Goal: Use online tool/utility: Utilize a website feature to perform a specific function

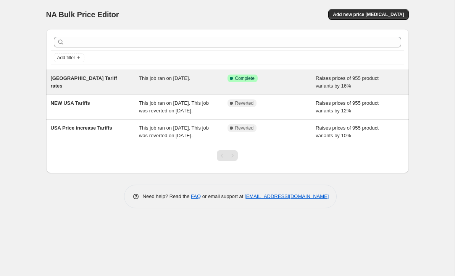
click at [379, 77] on span "Raises prices of 955 product variants by 16%" at bounding box center [347, 81] width 63 height 13
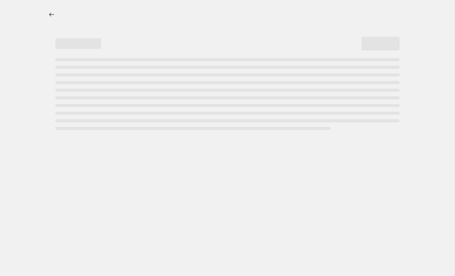
select select "percentage"
select select "no_change"
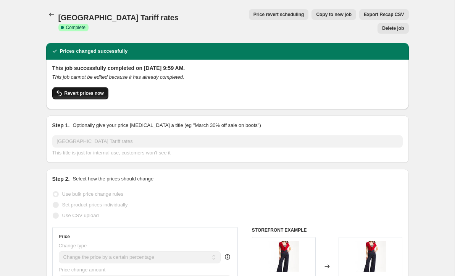
click at [86, 90] on span "Revert prices now" at bounding box center [84, 93] width 39 height 6
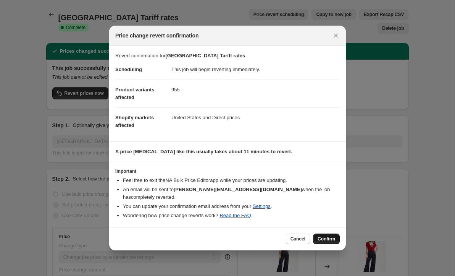
click at [325, 236] on span "Confirm" at bounding box center [327, 239] width 18 height 6
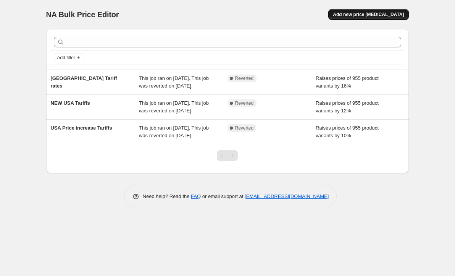
click at [364, 13] on span "Add new price [MEDICAL_DATA]" at bounding box center [368, 14] width 71 height 6
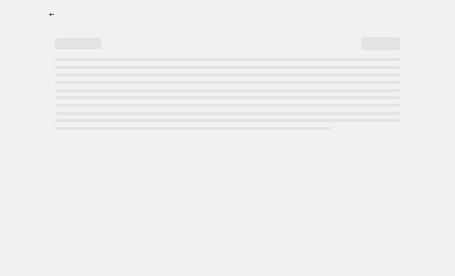
select select "percentage"
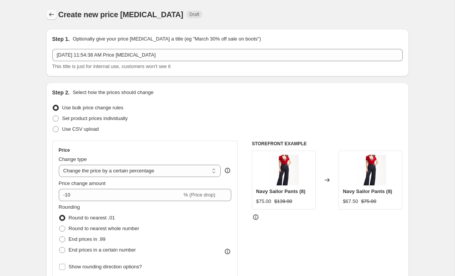
click at [52, 16] on icon "Price change jobs" at bounding box center [52, 15] width 8 height 8
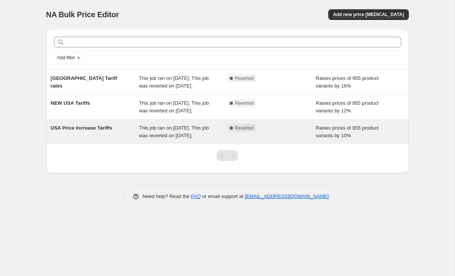
click at [110, 139] on div "USA Price increase Tariffs" at bounding box center [95, 131] width 89 height 15
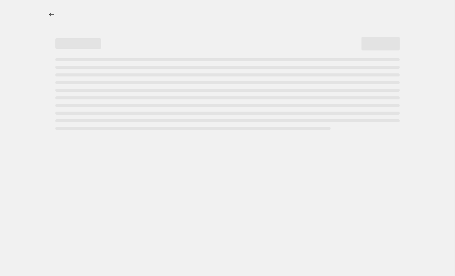
select select "percentage"
select select "remove"
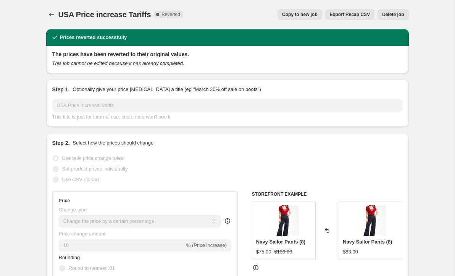
click at [397, 10] on button "Delete job" at bounding box center [393, 14] width 31 height 11
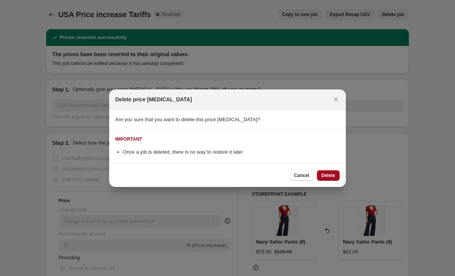
click at [329, 172] on button "Delete" at bounding box center [328, 175] width 23 height 11
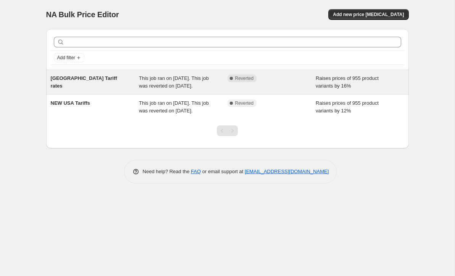
click at [290, 81] on div "Complete Reverted" at bounding box center [266, 78] width 77 height 8
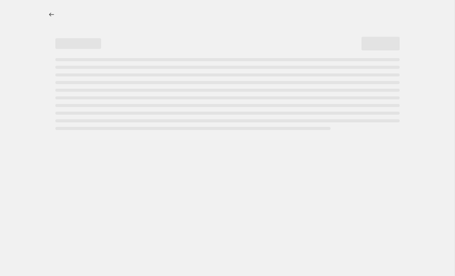
select select "percentage"
select select "no_change"
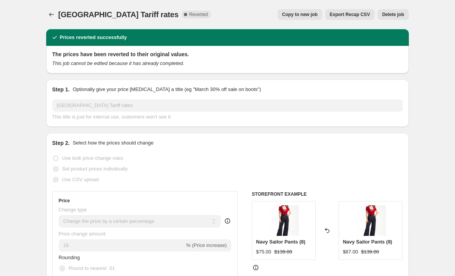
click at [393, 13] on span "Delete job" at bounding box center [393, 14] width 22 height 6
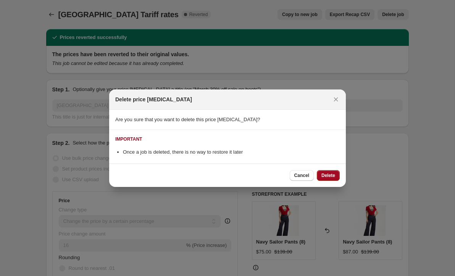
click at [333, 174] on span "Delete" at bounding box center [329, 175] width 14 height 6
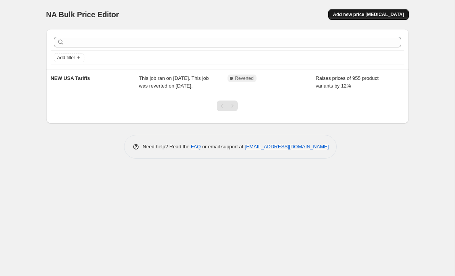
click at [395, 16] on span "Add new price [MEDICAL_DATA]" at bounding box center [368, 14] width 71 height 6
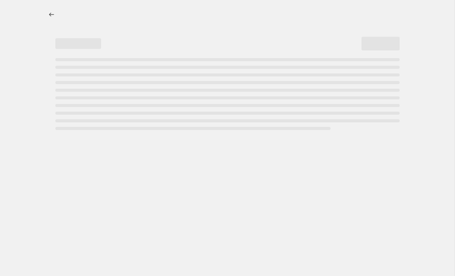
select select "percentage"
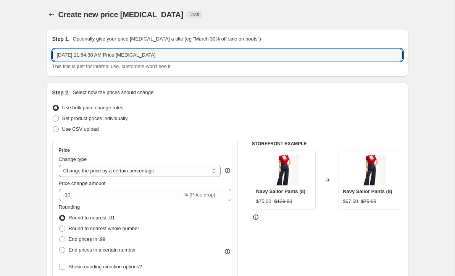
drag, startPoint x: 174, startPoint y: 56, endPoint x: 52, endPoint y: 57, distance: 121.9
click at [52, 57] on div "Step 1. Optionally give your price [MEDICAL_DATA] a title (eg "March 30% off sa…" at bounding box center [227, 52] width 363 height 47
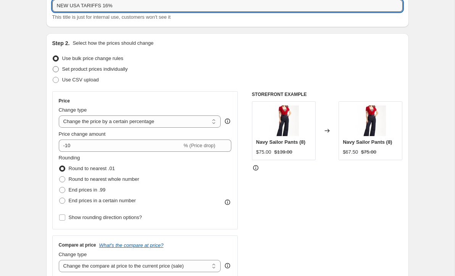
scroll to position [50, 0]
type input "NEW USA TARIFFS 16%"
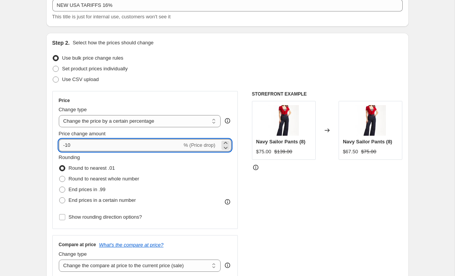
drag, startPoint x: 93, startPoint y: 144, endPoint x: 62, endPoint y: 144, distance: 31.7
click at [62, 144] on input "-10" at bounding box center [120, 145] width 123 height 12
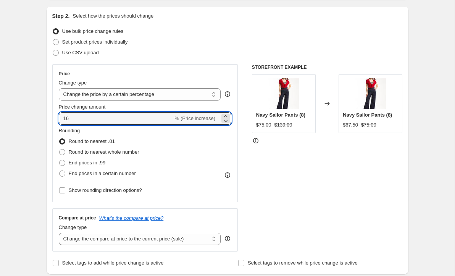
scroll to position [78, 0]
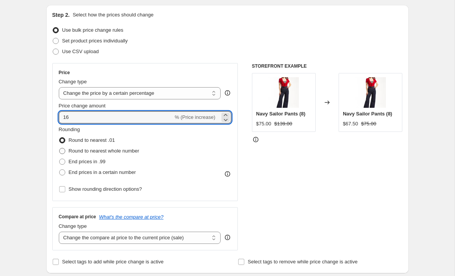
type input "16"
click at [62, 149] on span at bounding box center [62, 151] width 6 height 6
click at [60, 148] on input "Round to nearest whole number" at bounding box center [59, 148] width 0 height 0
radio input "true"
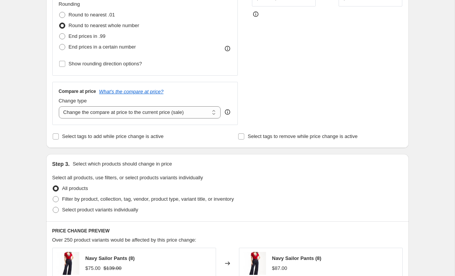
scroll to position [206, 0]
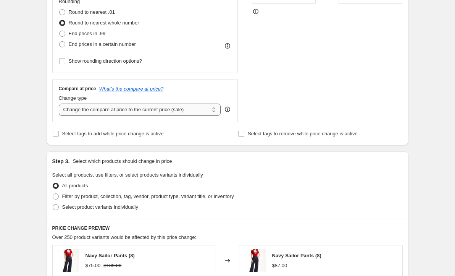
click at [163, 112] on select "Change the compare at price to the current price (sale) Change the compare at p…" at bounding box center [140, 110] width 162 height 12
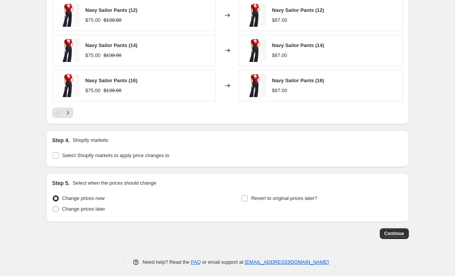
scroll to position [526, 0]
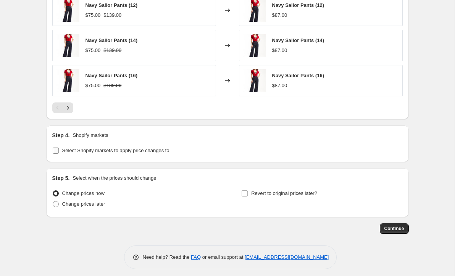
click at [56, 149] on input "Select Shopify markets to apply price changes to" at bounding box center [56, 150] width 6 height 6
checkbox input "true"
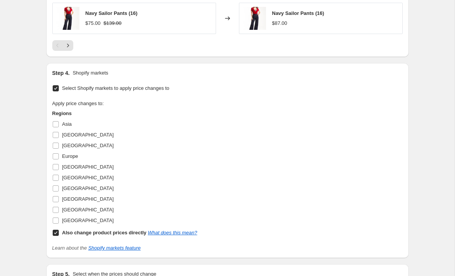
scroll to position [592, 0]
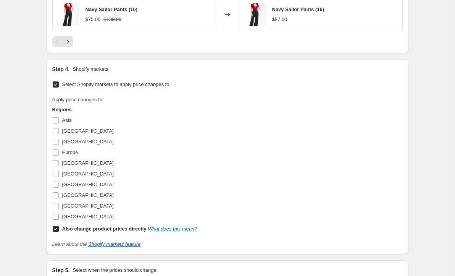
click at [56, 214] on input "[GEOGRAPHIC_DATA]" at bounding box center [56, 217] width 6 height 6
checkbox input "true"
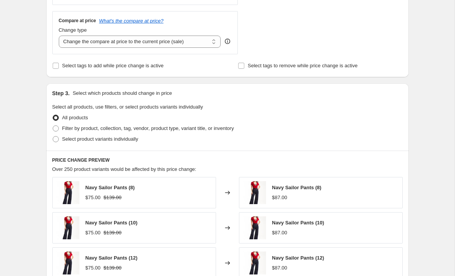
scroll to position [225, 0]
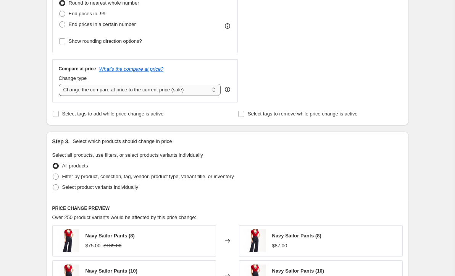
click at [215, 91] on select "Change the compare at price to the current price (sale) Change the compare at p…" at bounding box center [140, 90] width 162 height 12
select select "no_change"
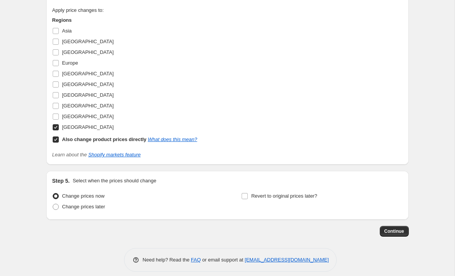
scroll to position [694, 0]
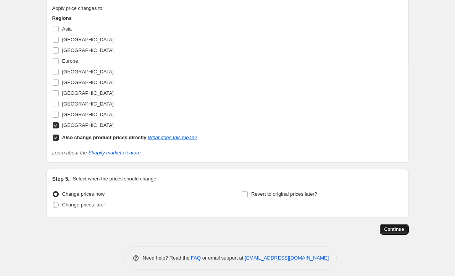
click at [398, 228] on span "Continue" at bounding box center [395, 229] width 20 height 6
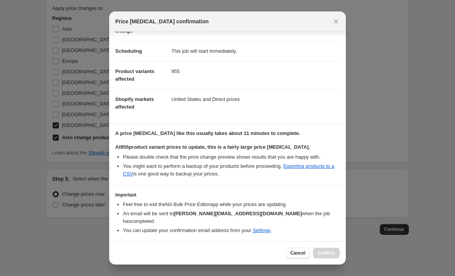
scroll to position [68, 0]
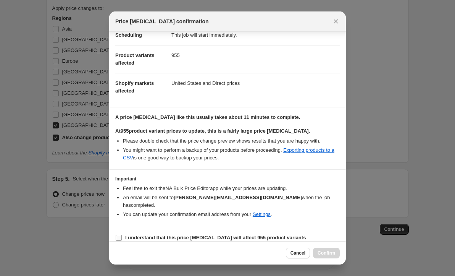
click at [117, 235] on input "I understand that this price [MEDICAL_DATA] will affect 955 product variants" at bounding box center [119, 238] width 6 height 6
checkbox input "true"
click at [328, 251] on span "Confirm" at bounding box center [327, 253] width 18 height 6
